Goal: Task Accomplishment & Management: Manage account settings

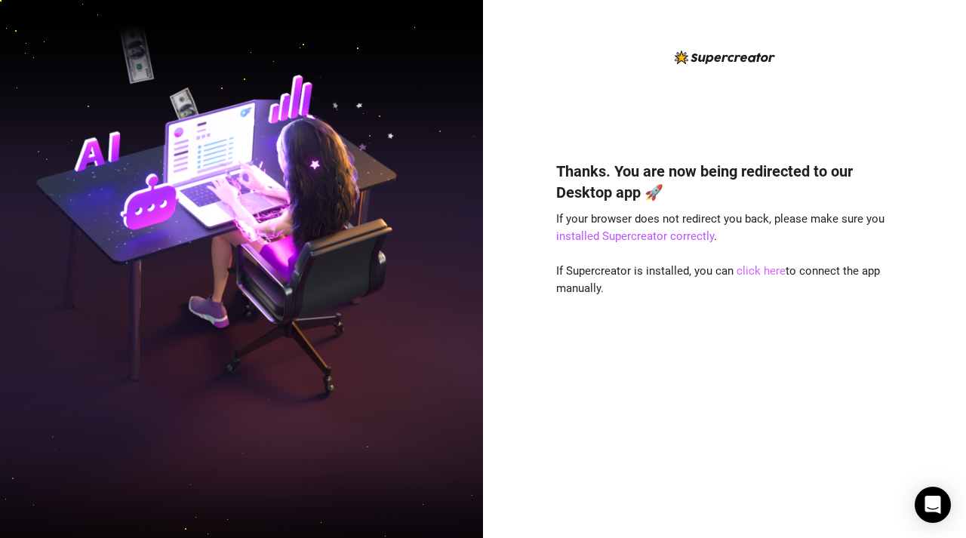
click at [760, 274] on link "click here" at bounding box center [760, 271] width 49 height 14
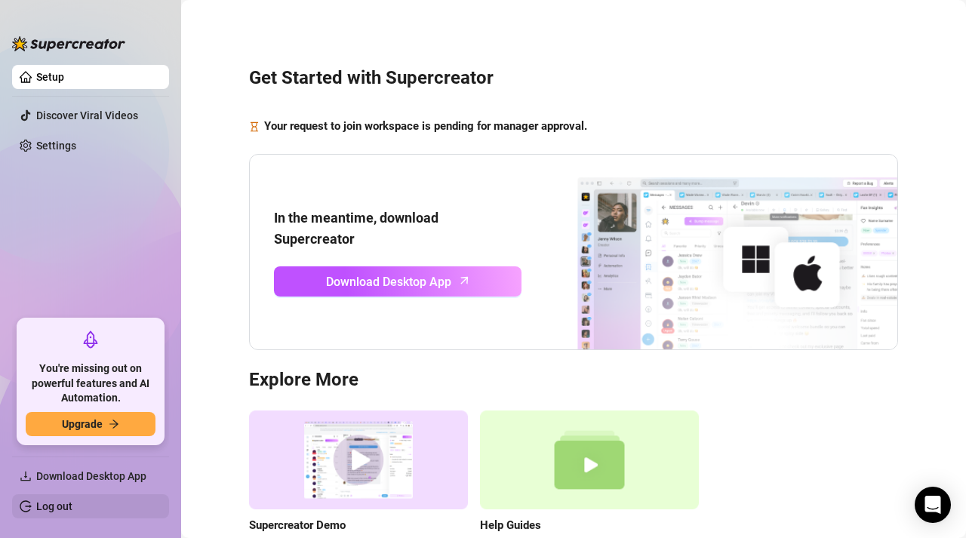
click at [72, 508] on link "Log out" at bounding box center [54, 506] width 36 height 12
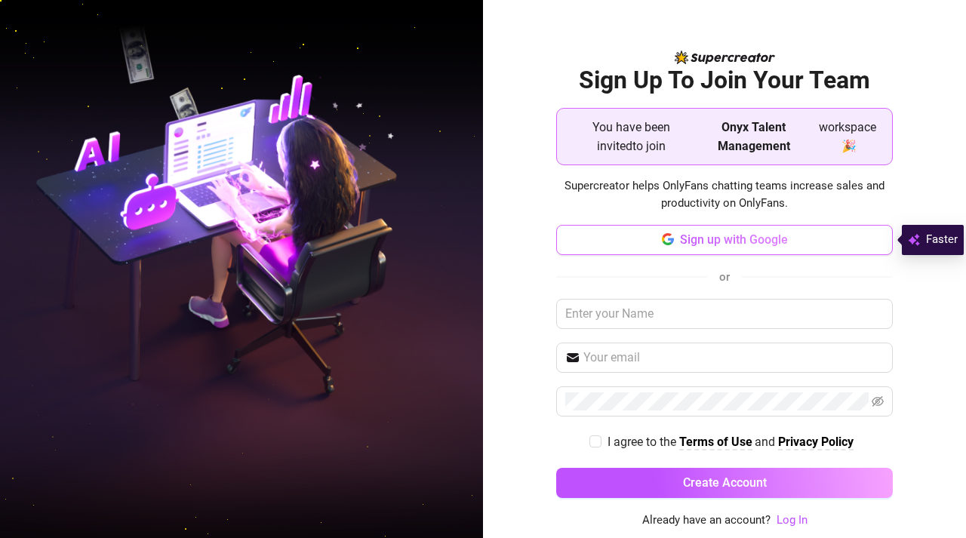
click at [683, 244] on span "Sign up with Google" at bounding box center [734, 239] width 108 height 14
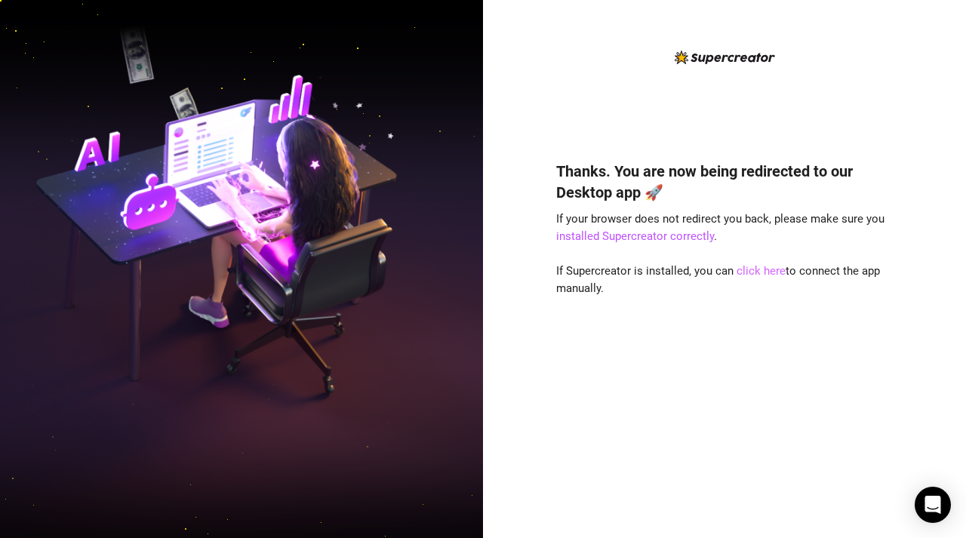
click at [770, 275] on link "click here" at bounding box center [760, 271] width 49 height 14
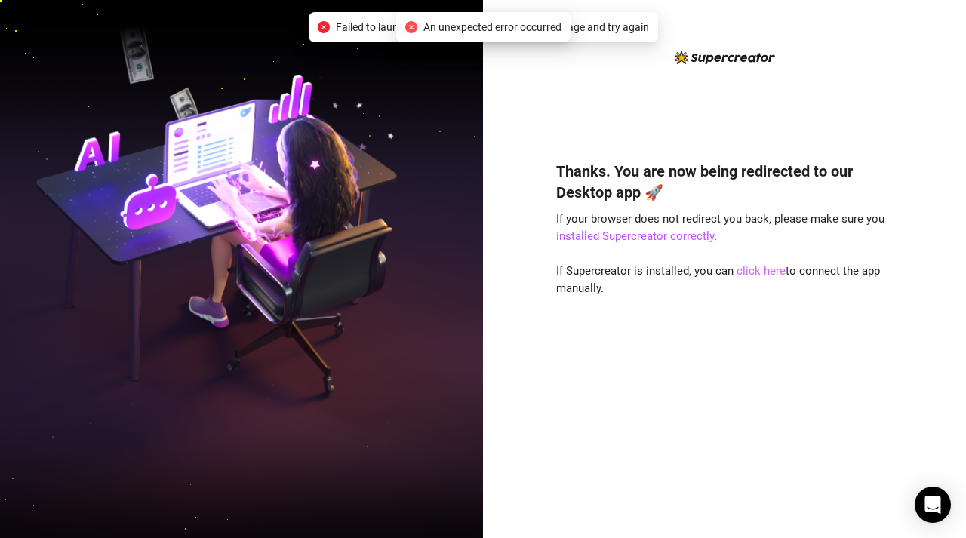
click at [755, 273] on link "click here" at bounding box center [760, 271] width 49 height 14
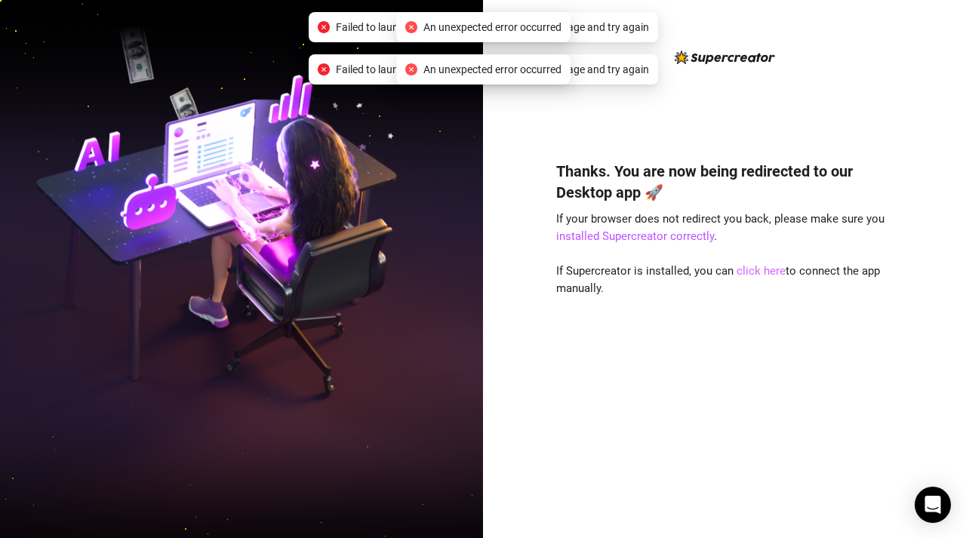
click at [755, 273] on link "click here" at bounding box center [760, 271] width 49 height 14
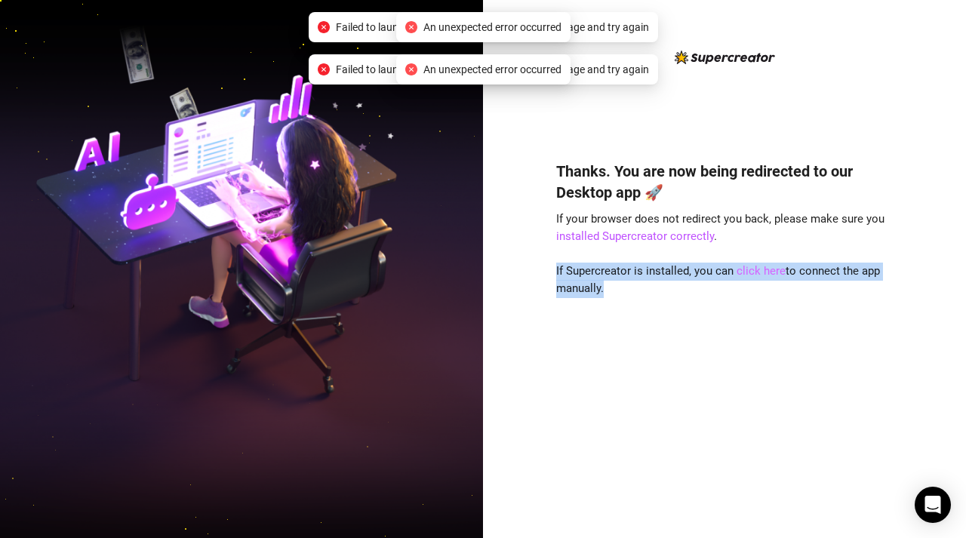
click at [755, 273] on link "click here" at bounding box center [760, 271] width 49 height 14
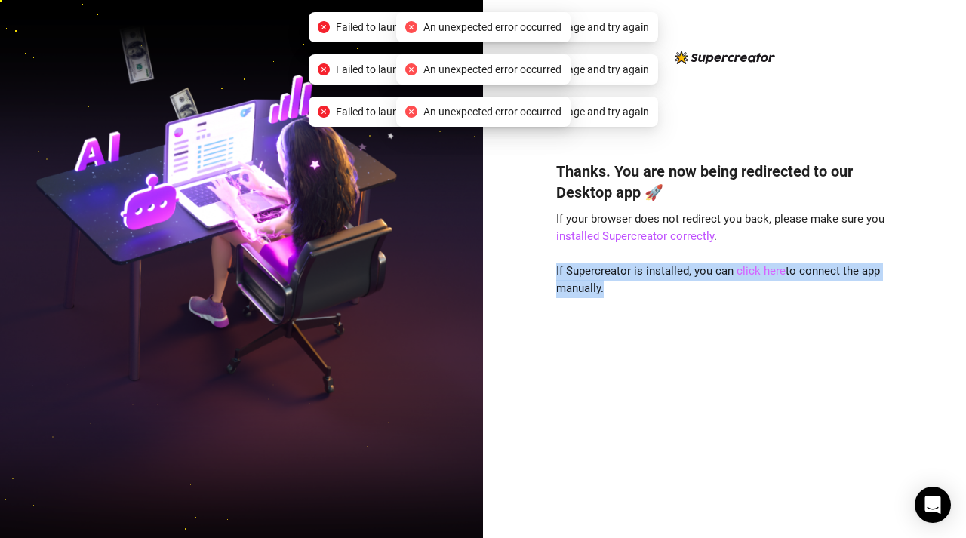
click at [755, 273] on link "click here" at bounding box center [760, 271] width 49 height 14
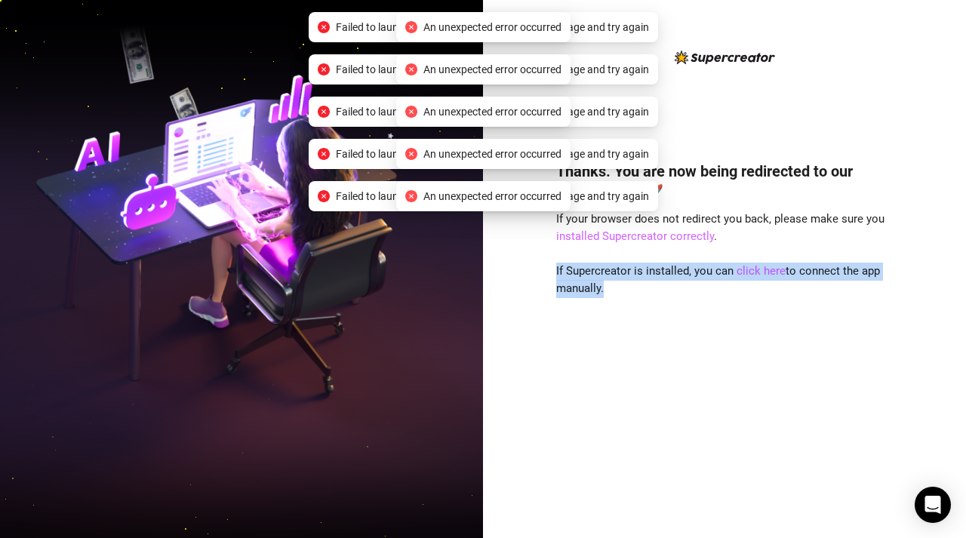
click at [687, 241] on link "installed Supercreator correctly" at bounding box center [635, 236] width 158 height 14
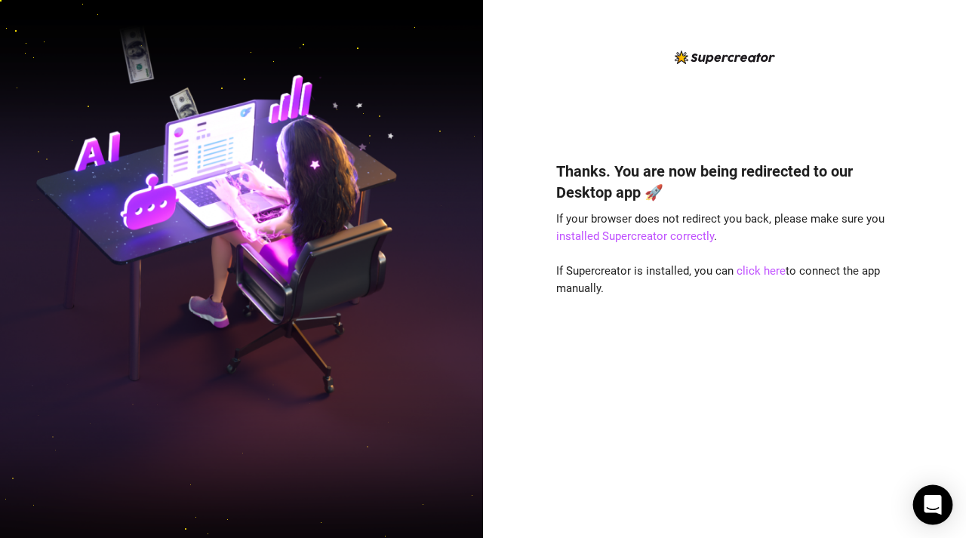
click at [926, 498] on icon "Open Intercom Messenger" at bounding box center [931, 505] width 17 height 20
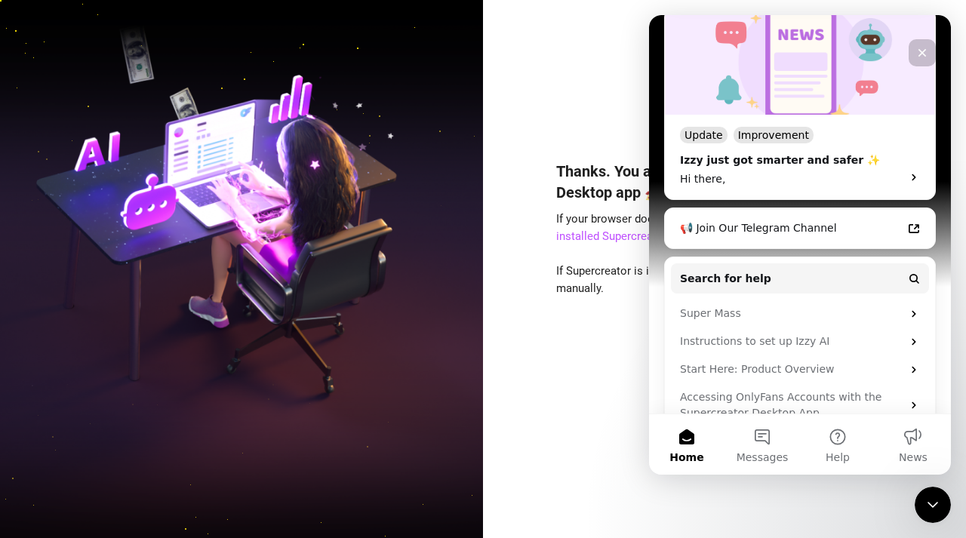
scroll to position [364, 0]
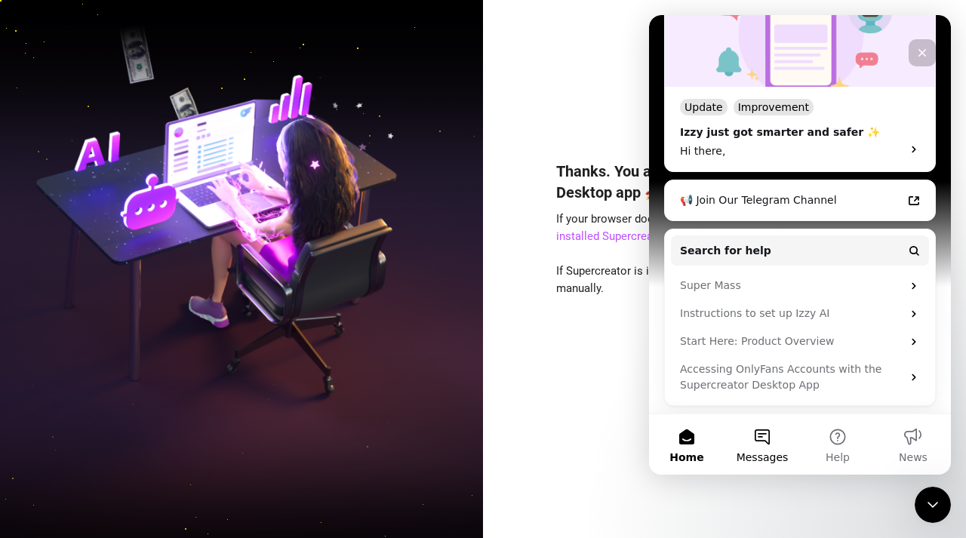
click at [755, 428] on button "Messages" at bounding box center [761, 444] width 75 height 60
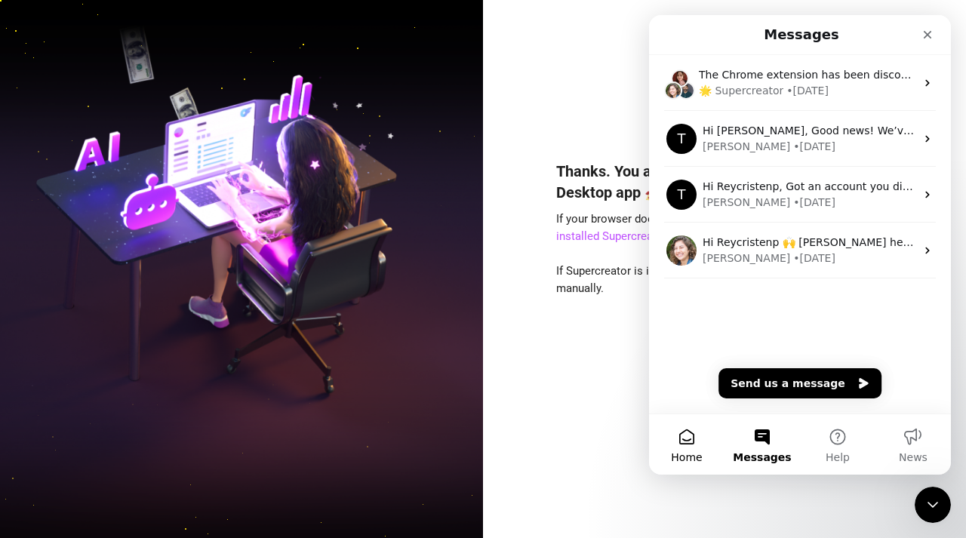
click at [687, 449] on button "Home" at bounding box center [686, 444] width 75 height 60
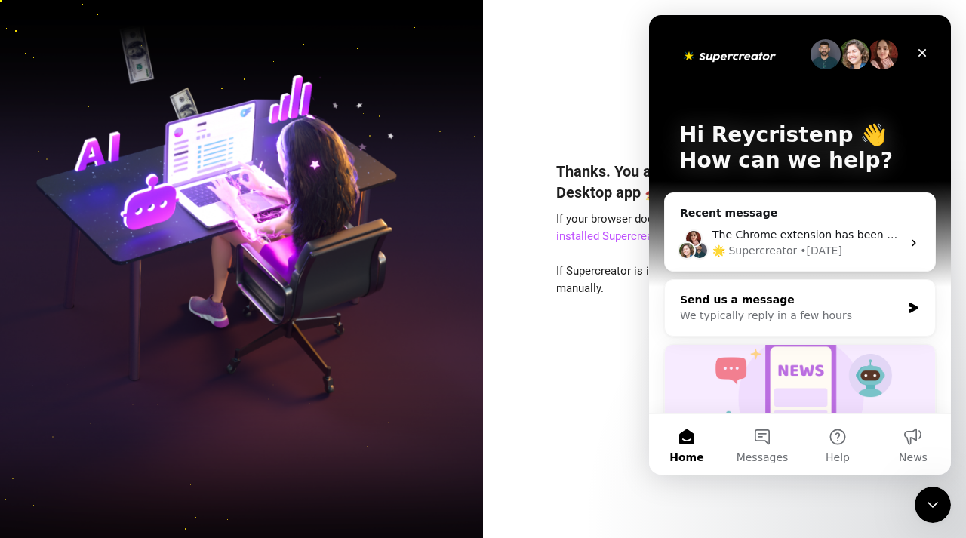
click at [815, 320] on div "We typically reply in a few hours" at bounding box center [790, 316] width 221 height 16
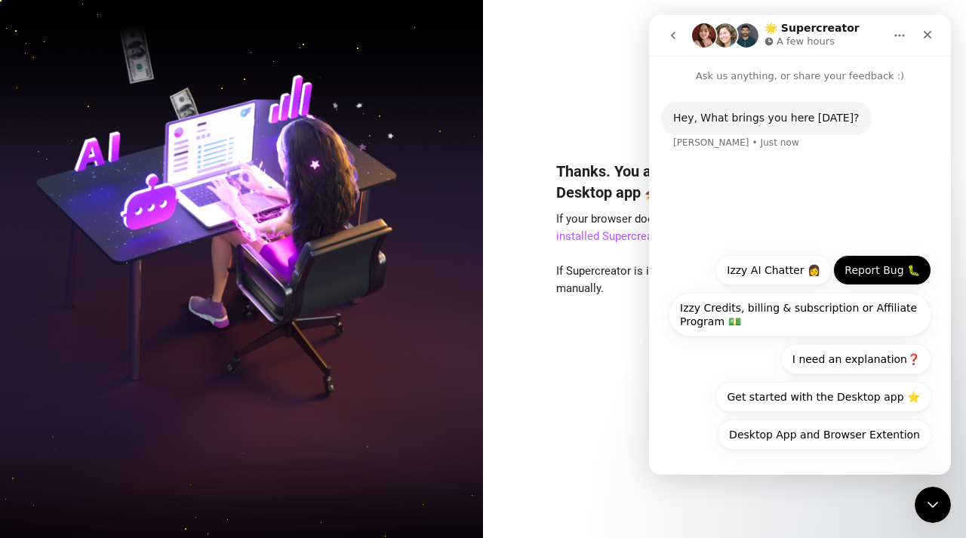
click at [887, 272] on button "Report Bug 🐛" at bounding box center [882, 270] width 98 height 30
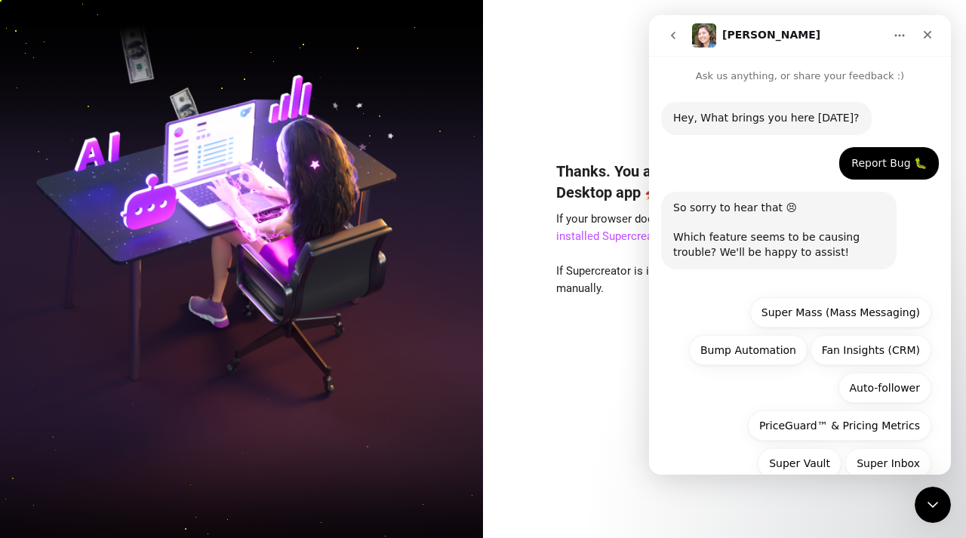
scroll to position [179, 0]
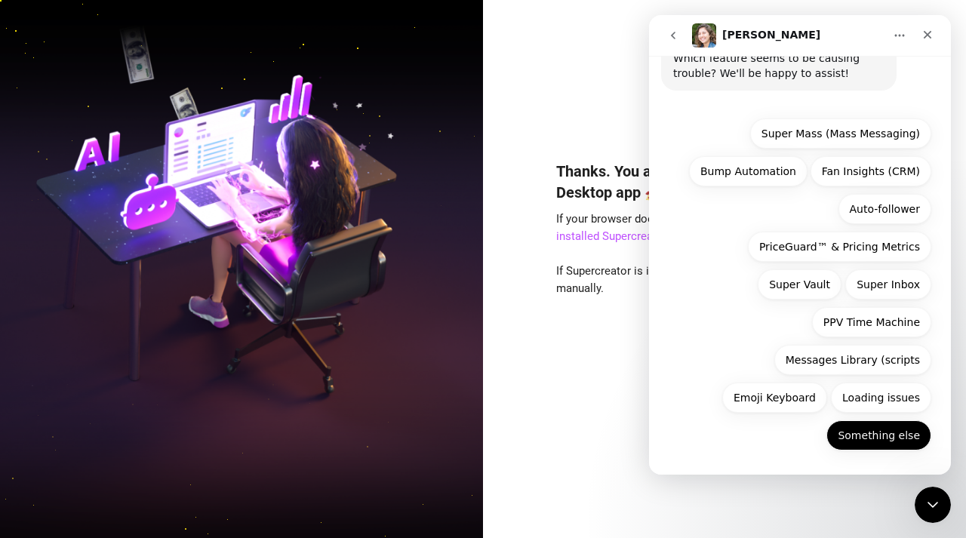
click at [845, 432] on button "Something else" at bounding box center [878, 435] width 105 height 30
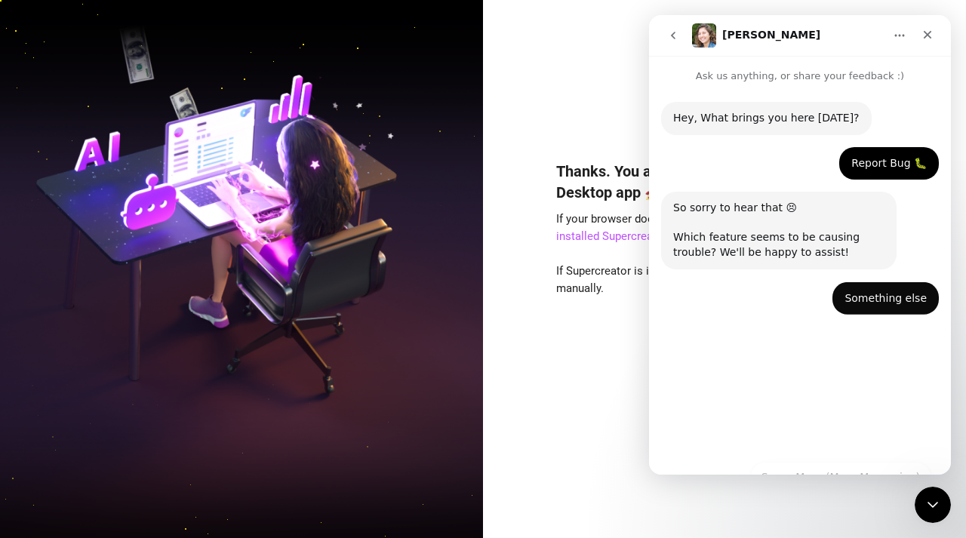
scroll to position [0, 0]
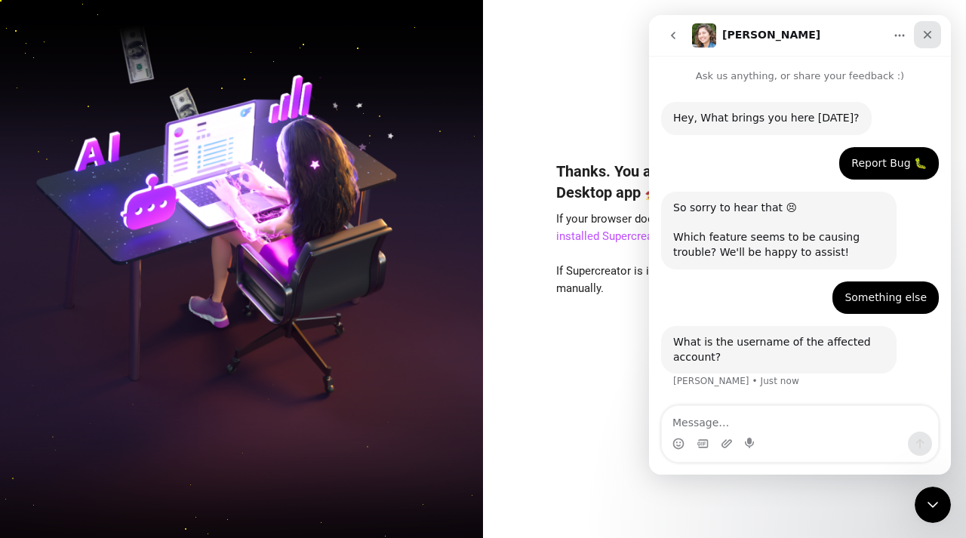
click at [921, 21] on div "Close" at bounding box center [927, 34] width 27 height 27
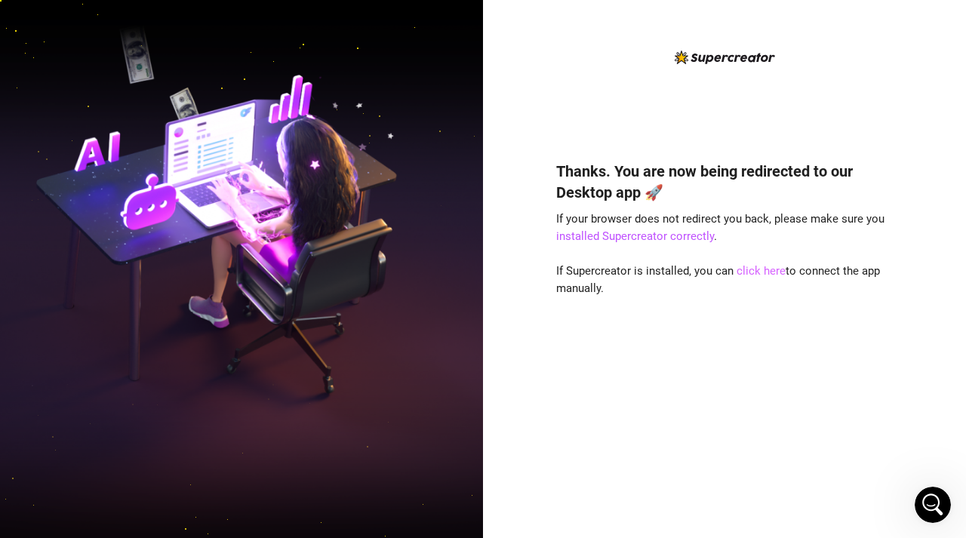
click at [745, 272] on link "click here" at bounding box center [760, 271] width 49 height 14
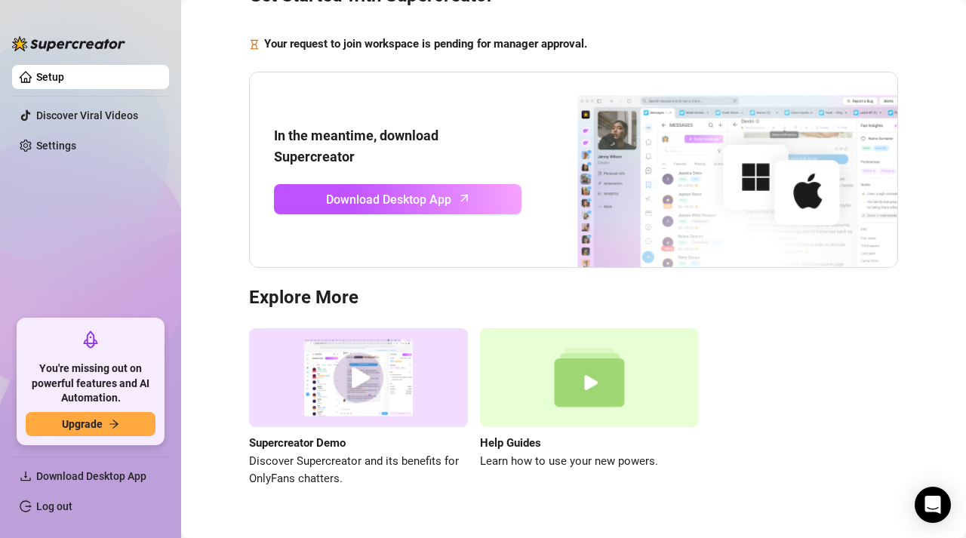
scroll to position [88, 0]
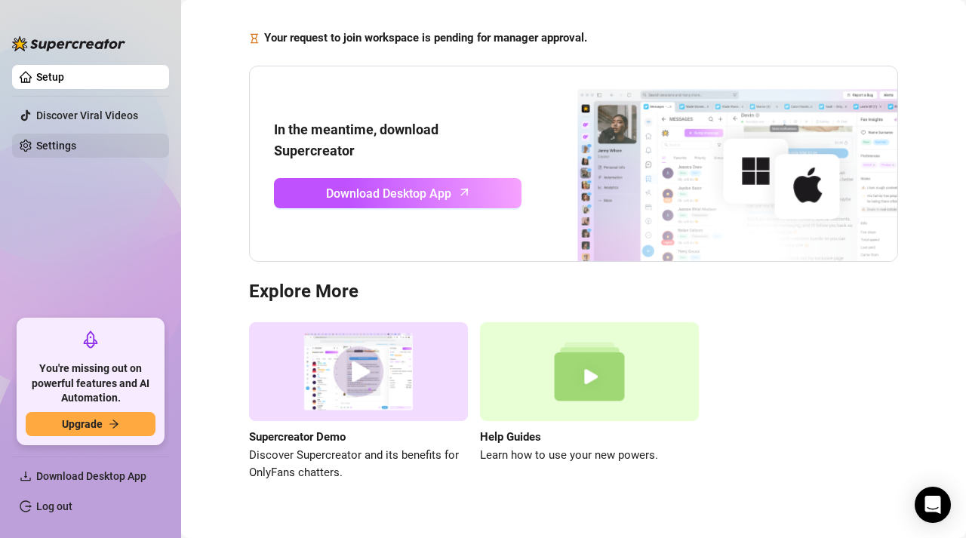
click at [76, 147] on link "Settings" at bounding box center [56, 146] width 40 height 12
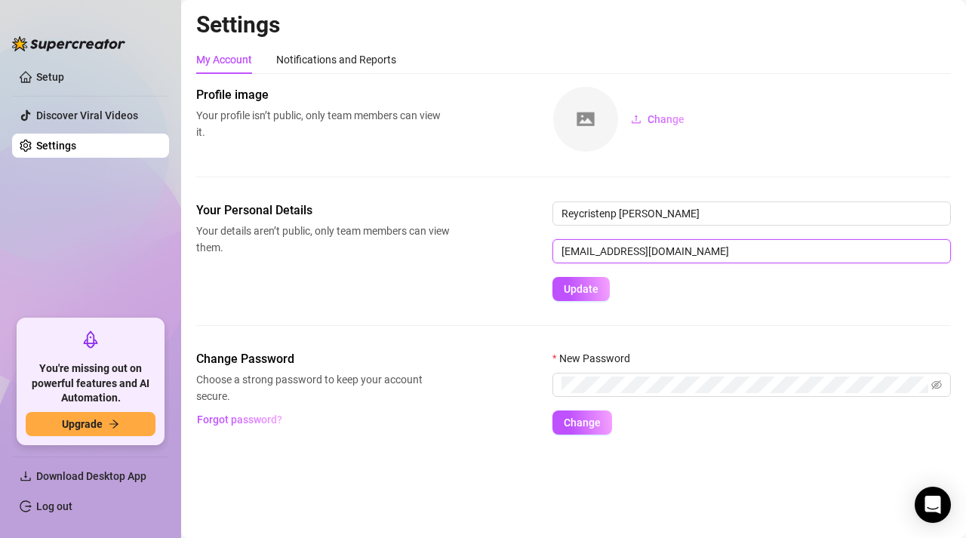
click at [601, 241] on input "acdrflx@gmail.com" at bounding box center [751, 251] width 398 height 24
drag, startPoint x: 673, startPoint y: 247, endPoint x: 539, endPoint y: 250, distance: 134.3
click at [539, 250] on div "Your Personal Details Your details aren’t public, only team members can view th…" at bounding box center [573, 251] width 754 height 100
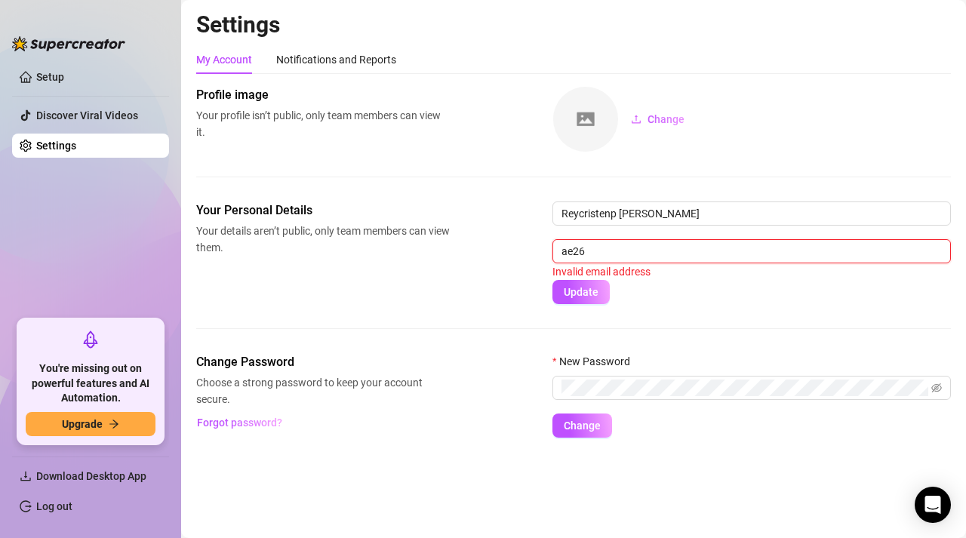
type input "ae26agatha@gmail.com"
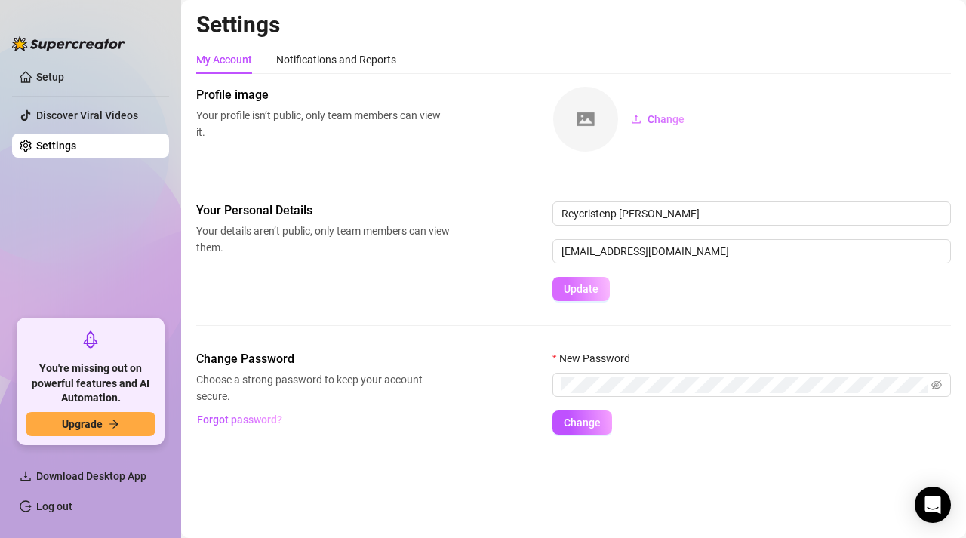
click at [584, 285] on span "Update" at bounding box center [581, 289] width 35 height 12
click at [588, 290] on span "Update" at bounding box center [581, 289] width 35 height 12
click at [589, 293] on span "Update" at bounding box center [581, 289] width 35 height 12
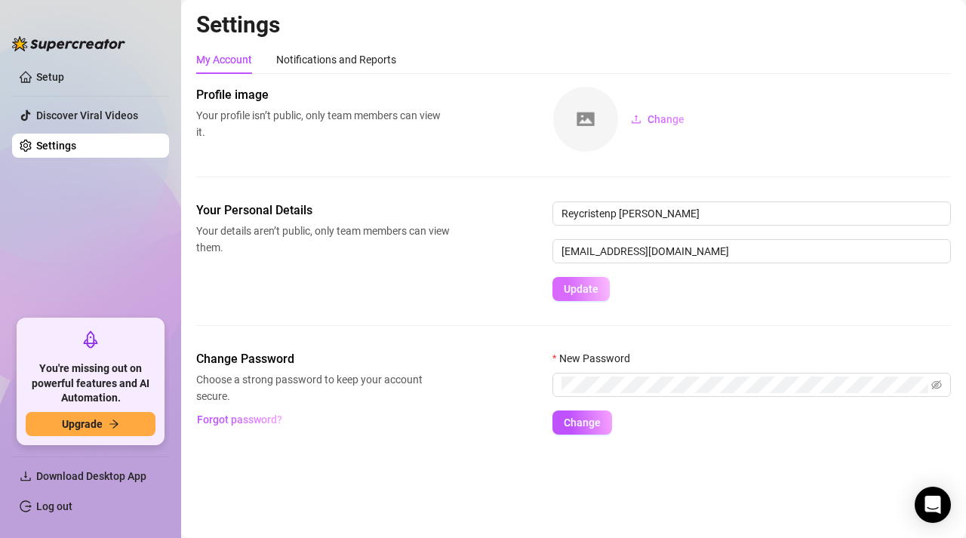
click at [589, 293] on span "Update" at bounding box center [581, 289] width 35 height 12
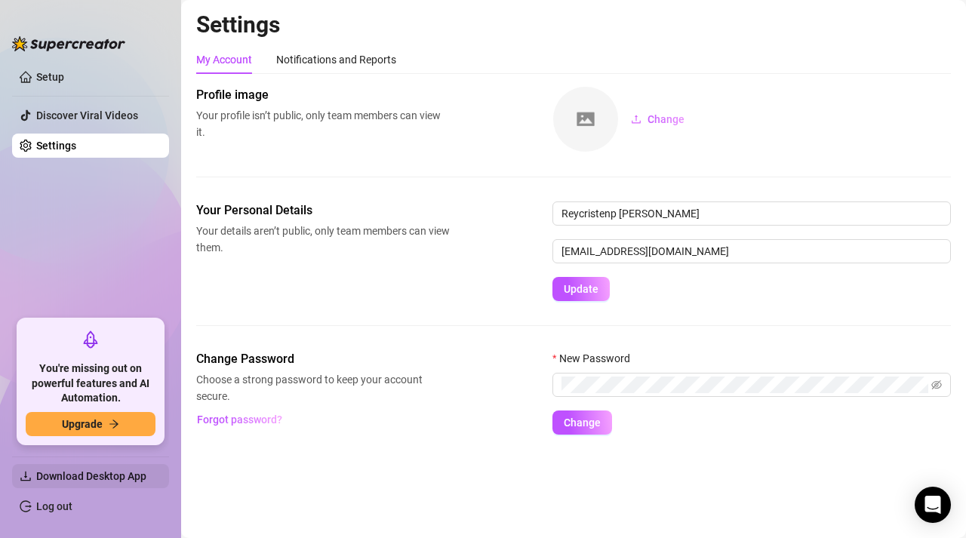
click at [79, 470] on span "Download Desktop App" at bounding box center [91, 476] width 110 height 12
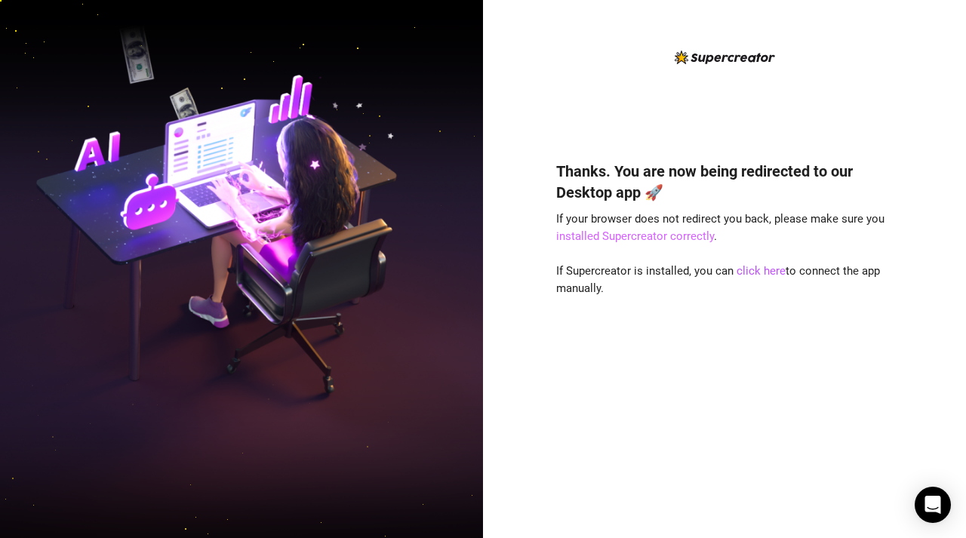
click at [577, 238] on link "installed Supercreator correctly" at bounding box center [635, 236] width 158 height 14
click at [769, 266] on link "click here" at bounding box center [760, 271] width 49 height 14
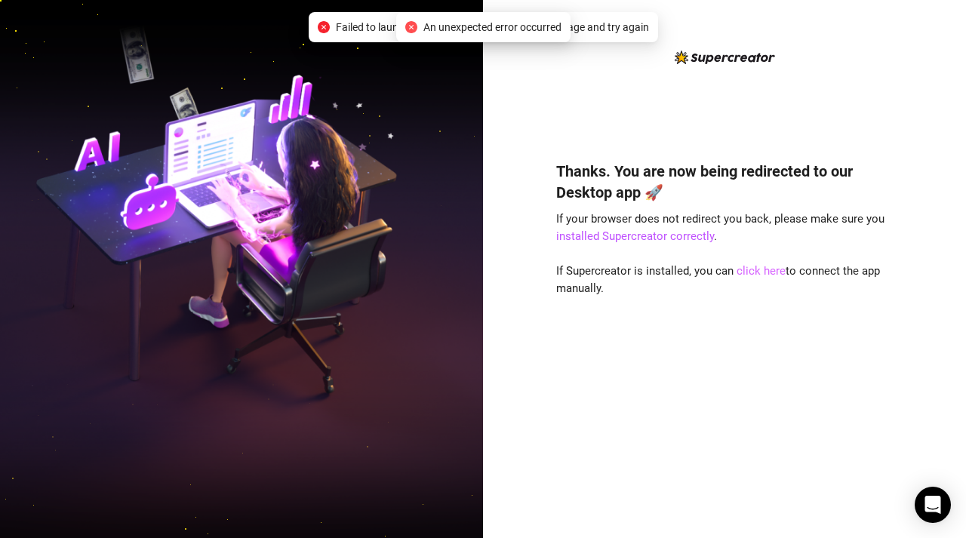
click at [751, 270] on link "click here" at bounding box center [760, 271] width 49 height 14
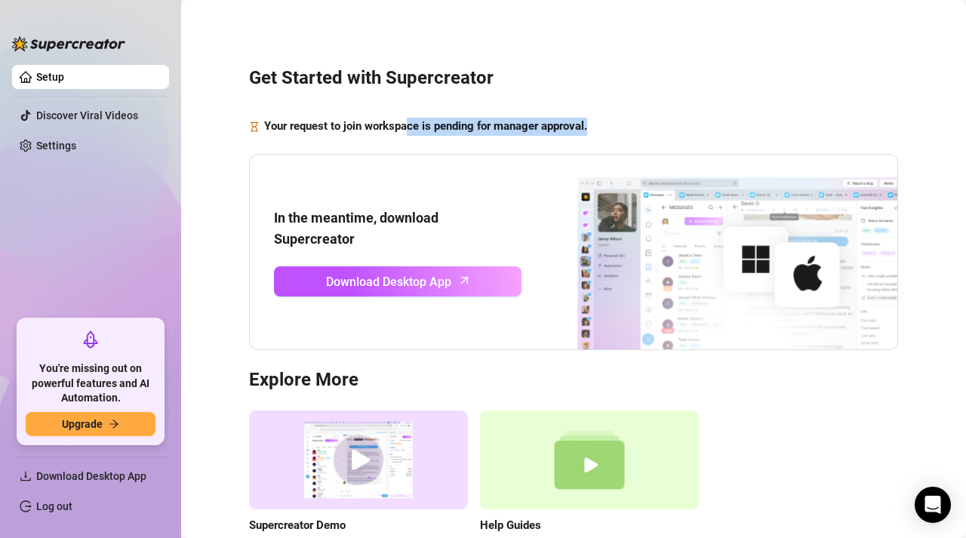
drag, startPoint x: 407, startPoint y: 124, endPoint x: 613, endPoint y: 129, distance: 205.2
click at [613, 130] on div "Your request to join workspace is pending for manager approval." at bounding box center [573, 127] width 649 height 18
click at [613, 129] on div "Your request to join workspace is pending for manager approval." at bounding box center [573, 127] width 649 height 18
click at [428, 55] on div "Get Started with Supercreator Your request to join workspace is pending for man…" at bounding box center [573, 309] width 754 height 597
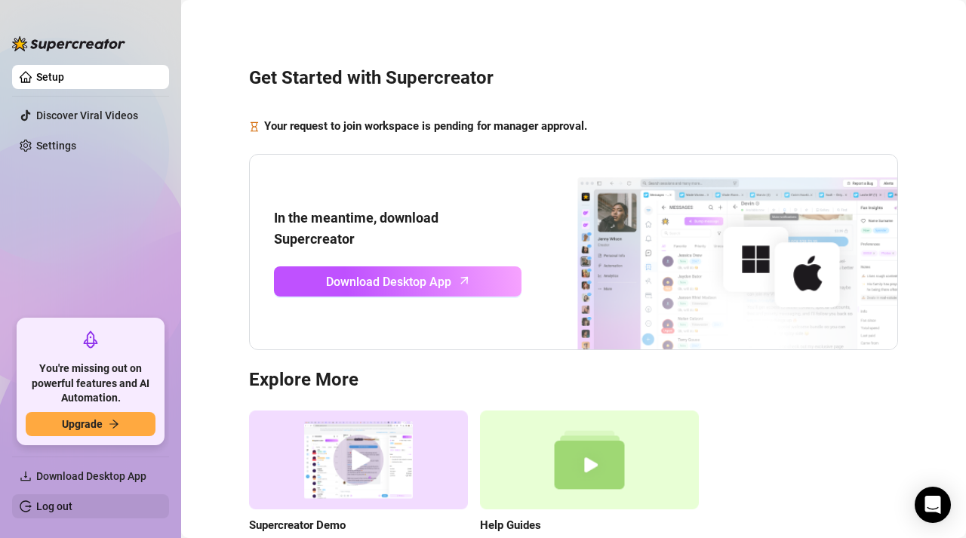
click at [72, 500] on link "Log out" at bounding box center [54, 506] width 36 height 12
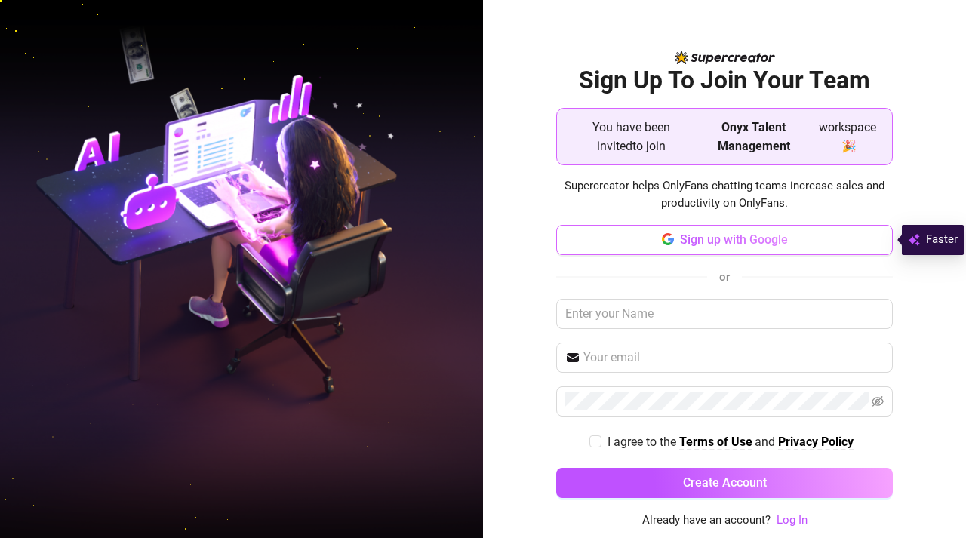
click at [688, 238] on span "Sign up with Google" at bounding box center [734, 239] width 108 height 14
click at [602, 235] on button "Sign up with Google" at bounding box center [724, 240] width 336 height 30
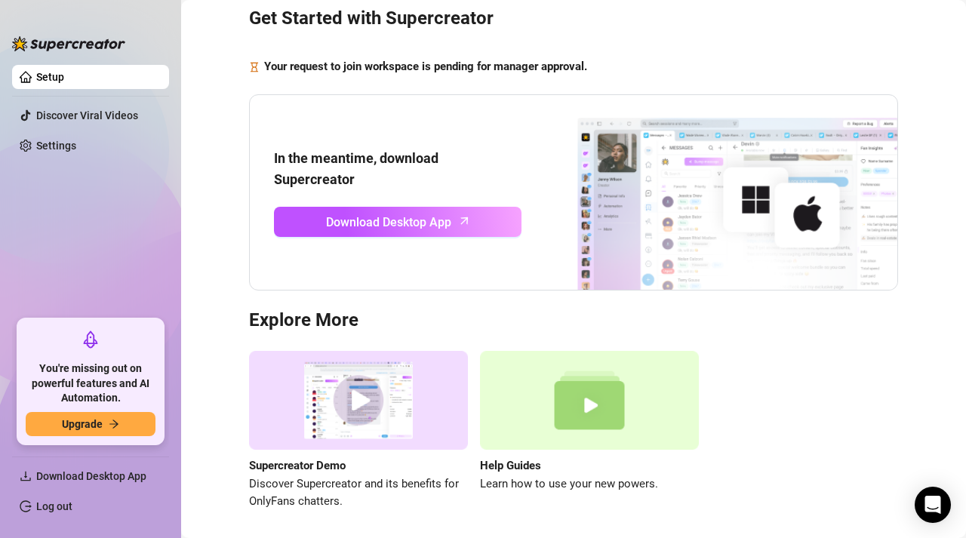
scroll to position [60, 0]
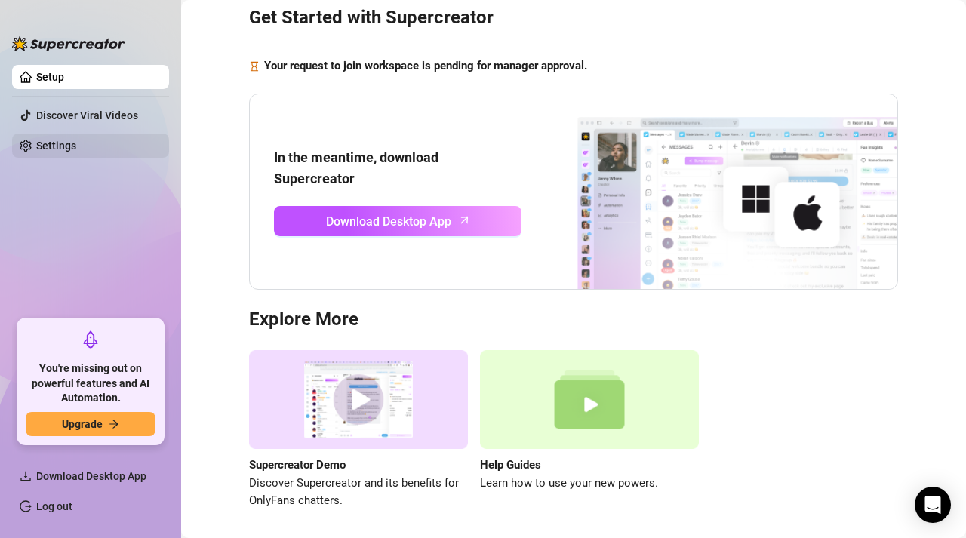
click at [76, 149] on link "Settings" at bounding box center [56, 146] width 40 height 12
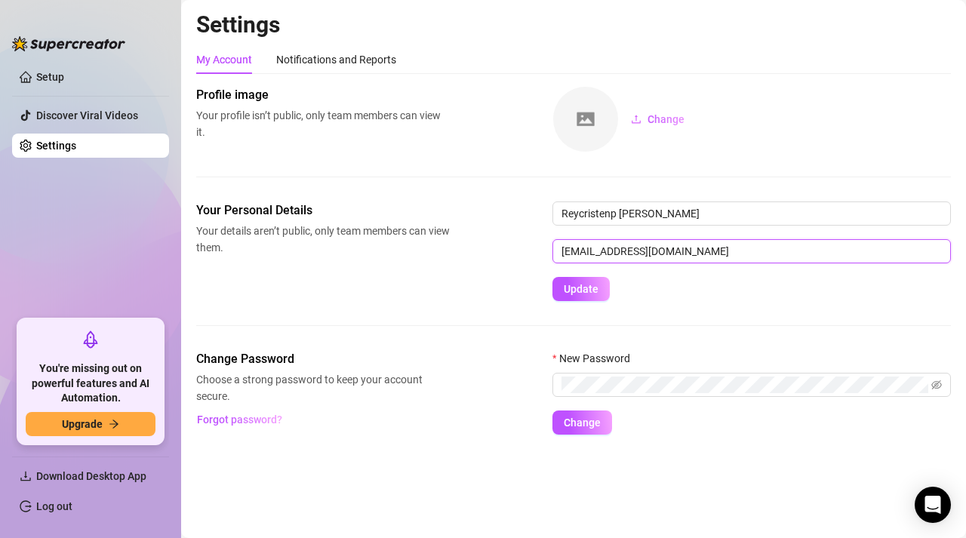
click at [641, 247] on input "[EMAIL_ADDRESS][DOMAIN_NAME]" at bounding box center [751, 251] width 398 height 24
drag, startPoint x: 677, startPoint y: 257, endPoint x: 545, endPoint y: 257, distance: 132.0
click at [545, 257] on div "Your Personal Details Your details aren’t public, only team members can view th…" at bounding box center [573, 251] width 754 height 100
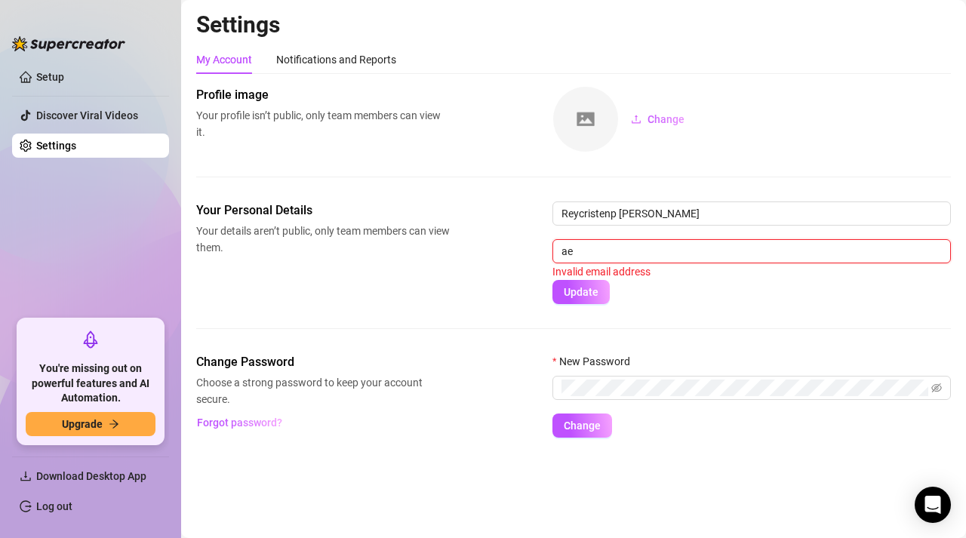
type input "[EMAIL_ADDRESS][DOMAIN_NAME]"
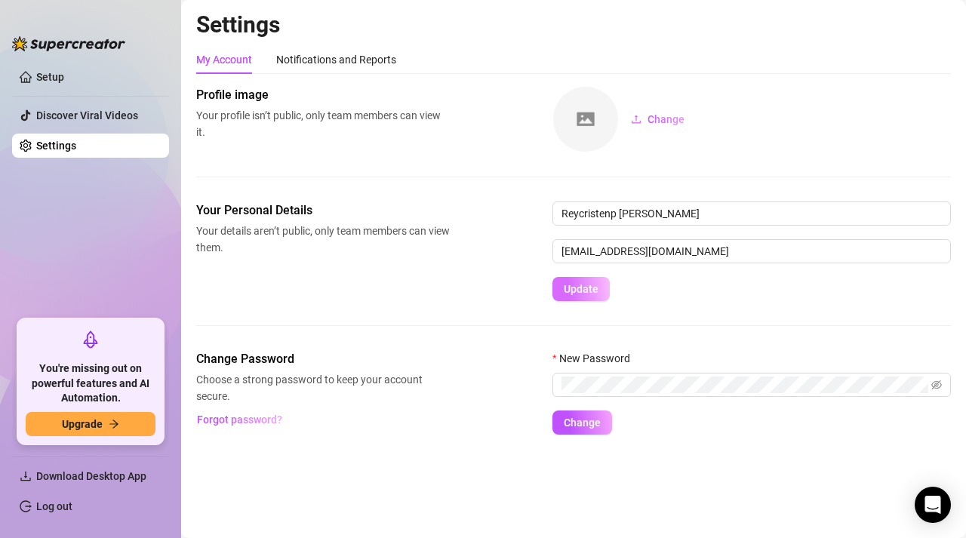
click at [592, 287] on span "Update" at bounding box center [581, 289] width 35 height 12
click at [552, 277] on button "Update" at bounding box center [580, 289] width 57 height 24
click at [592, 287] on span "Update" at bounding box center [581, 289] width 35 height 12
click at [567, 246] on input "[EMAIL_ADDRESS][DOMAIN_NAME]" at bounding box center [751, 251] width 398 height 24
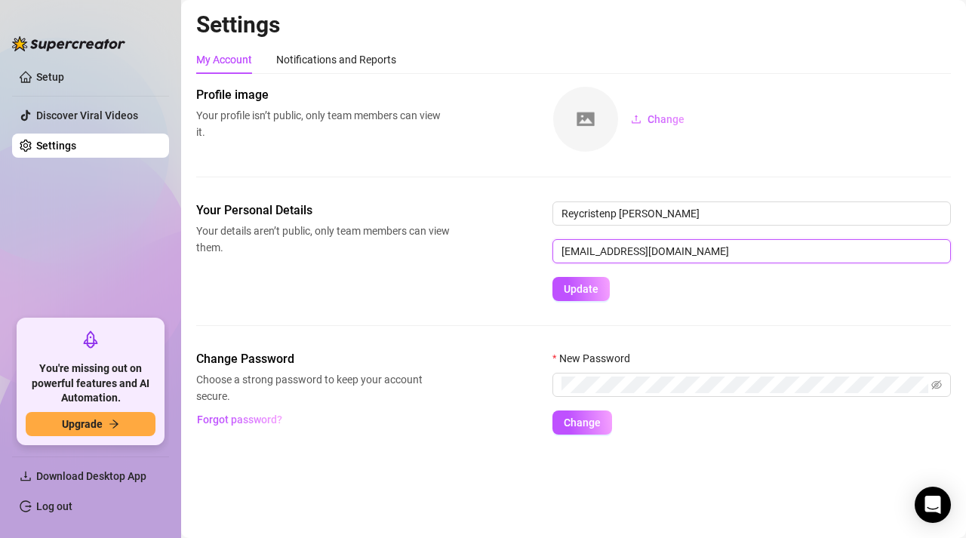
drag, startPoint x: 658, startPoint y: 247, endPoint x: 567, endPoint y: 255, distance: 91.7
click at [567, 255] on input "[EMAIL_ADDRESS][DOMAIN_NAME]" at bounding box center [751, 251] width 398 height 24
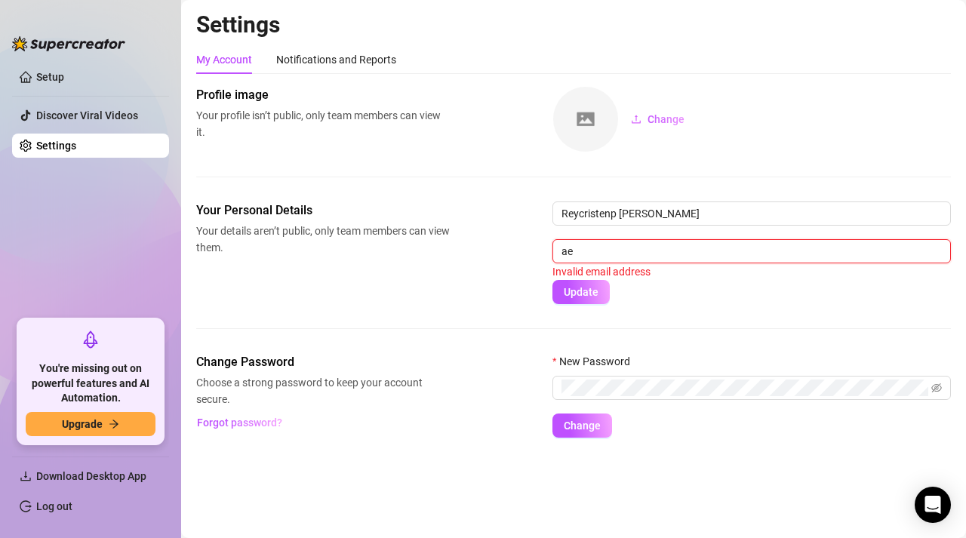
type input "[EMAIL_ADDRESS][DOMAIN_NAME]"
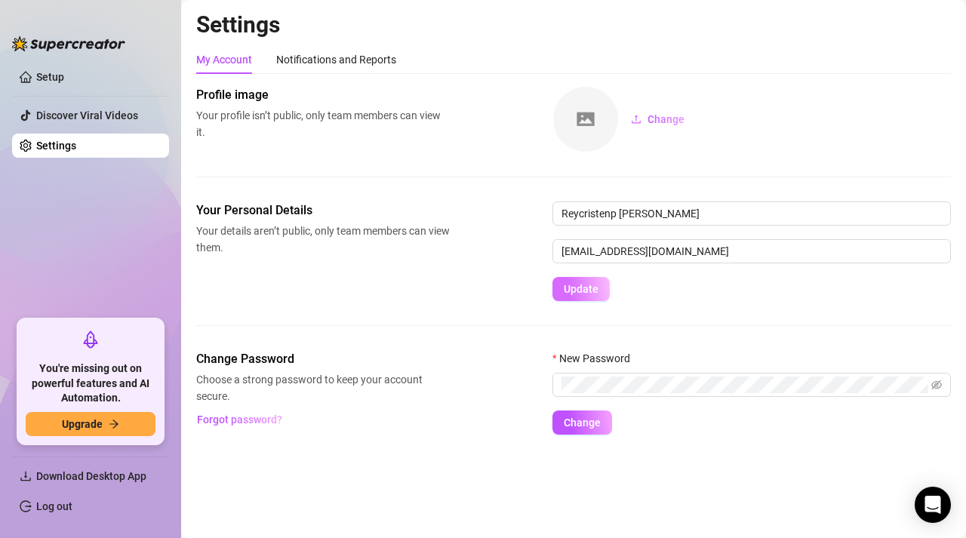
click at [576, 294] on span "Update" at bounding box center [581, 289] width 35 height 12
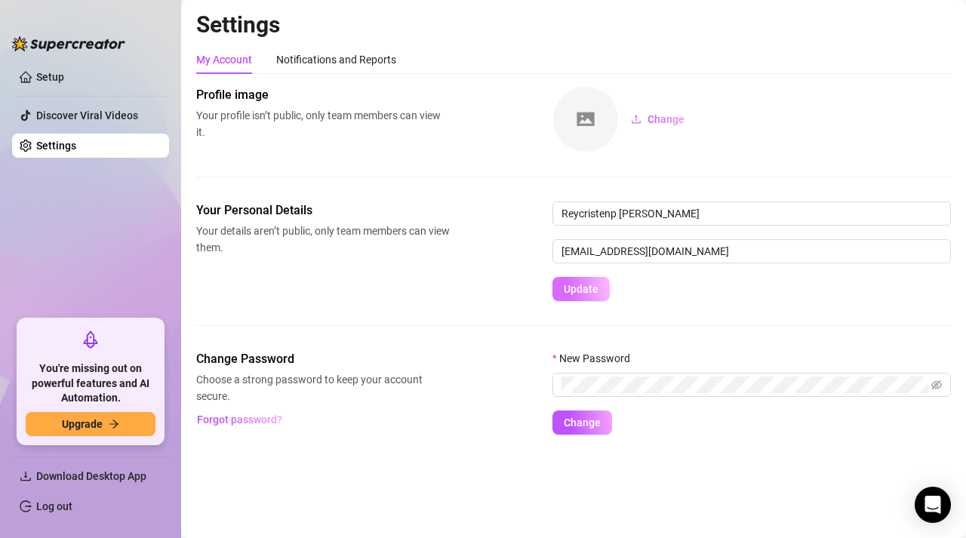
click at [576, 294] on span "Update" at bounding box center [581, 289] width 35 height 12
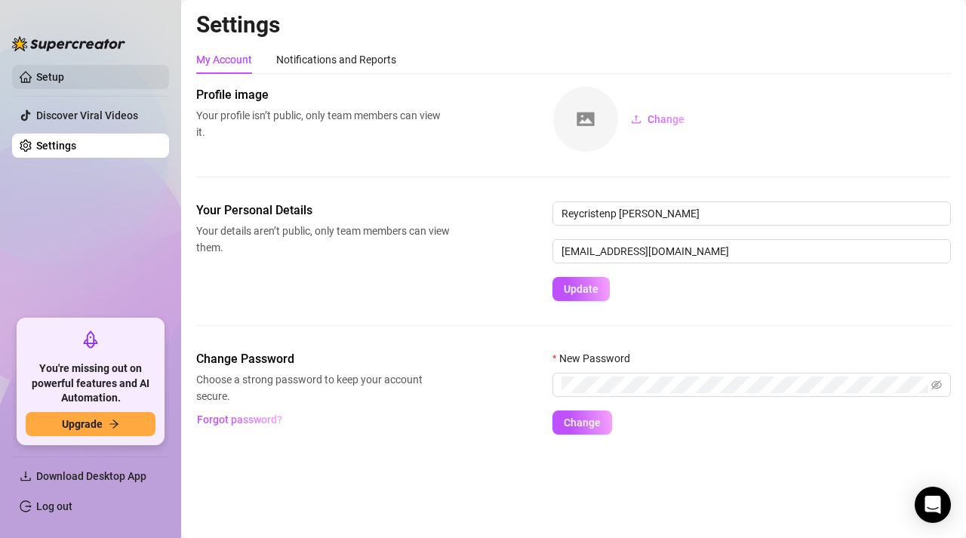
click at [64, 82] on link "Setup" at bounding box center [50, 77] width 28 height 12
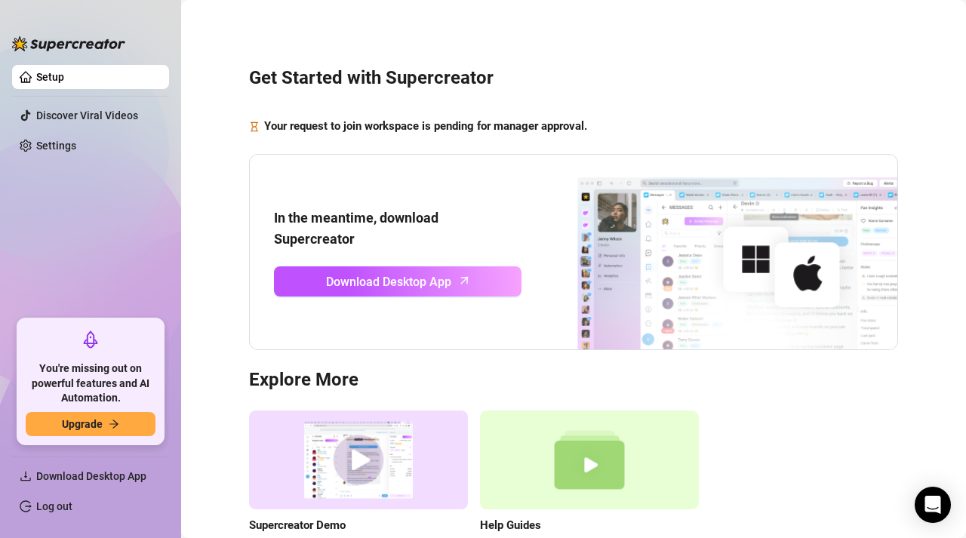
click at [98, 523] on ul "Download Desktop App Log out" at bounding box center [90, 487] width 157 height 75
click at [72, 512] on link "Log out" at bounding box center [54, 506] width 36 height 12
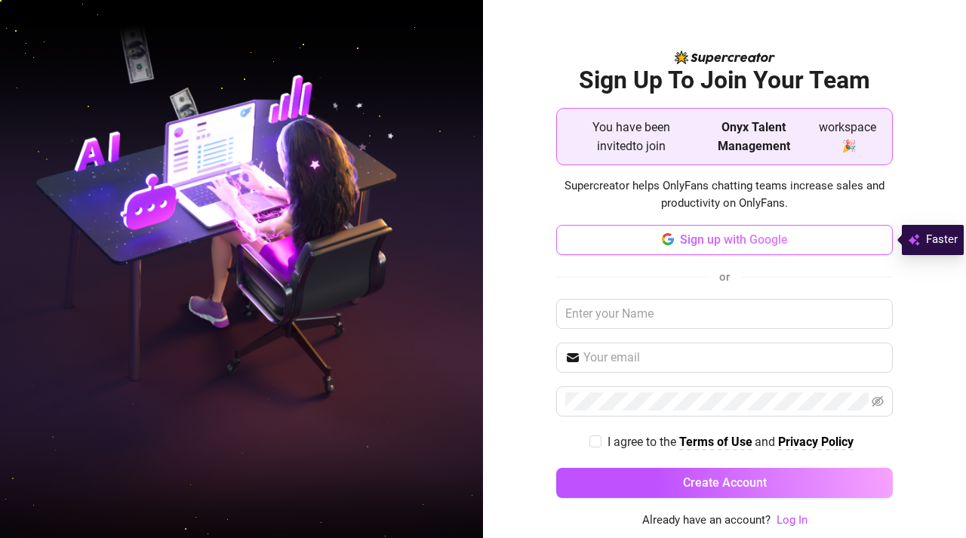
click at [678, 234] on button "Sign up with Google" at bounding box center [724, 240] width 336 height 30
click at [592, 239] on button "Sign up with Google" at bounding box center [724, 240] width 336 height 30
